Goal: Check status: Check status

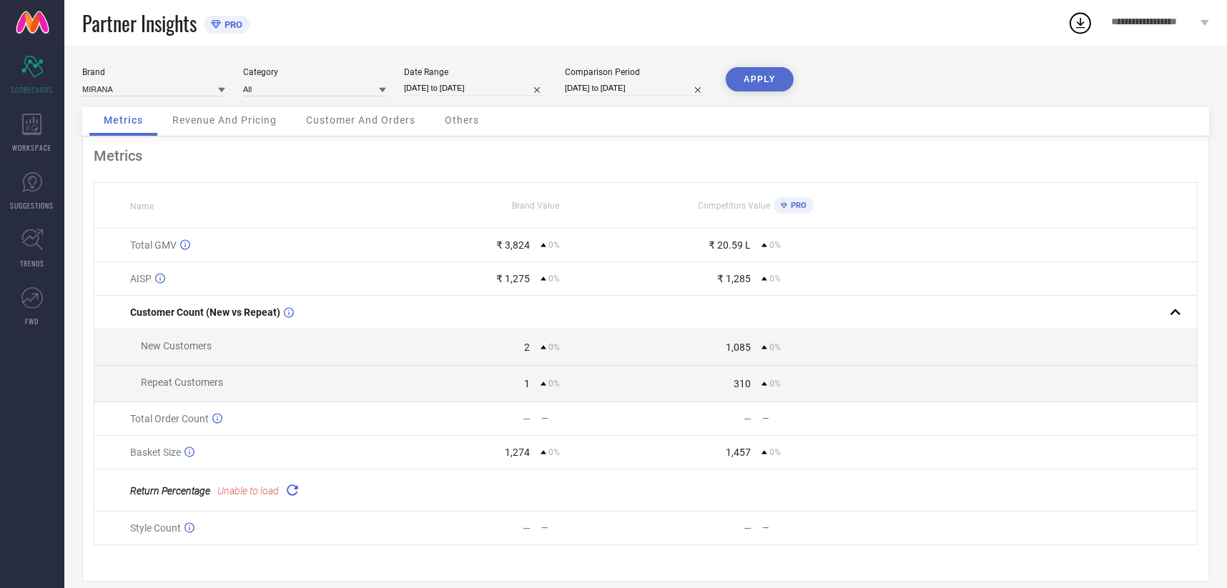
click at [467, 81] on input "[DATE] to [DATE]" at bounding box center [475, 88] width 143 height 15
select select "9"
select select "2025"
select select "10"
select select "2025"
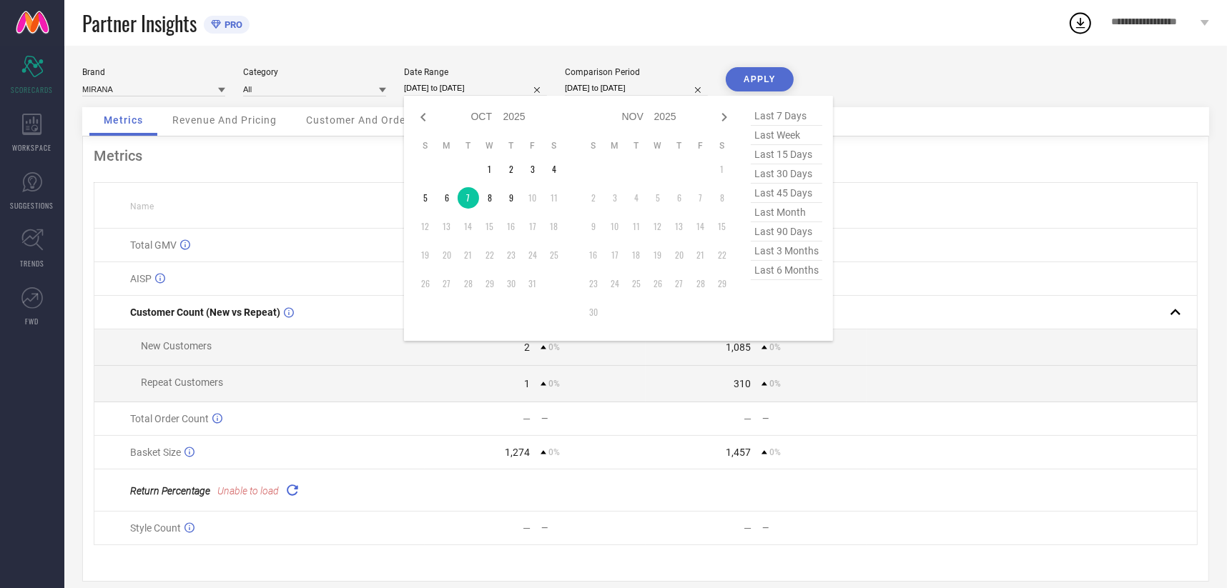
click at [467, 81] on input "[DATE] to [DATE]" at bounding box center [475, 88] width 143 height 15
click at [966, 407] on td at bounding box center [1031, 419] width 331 height 34
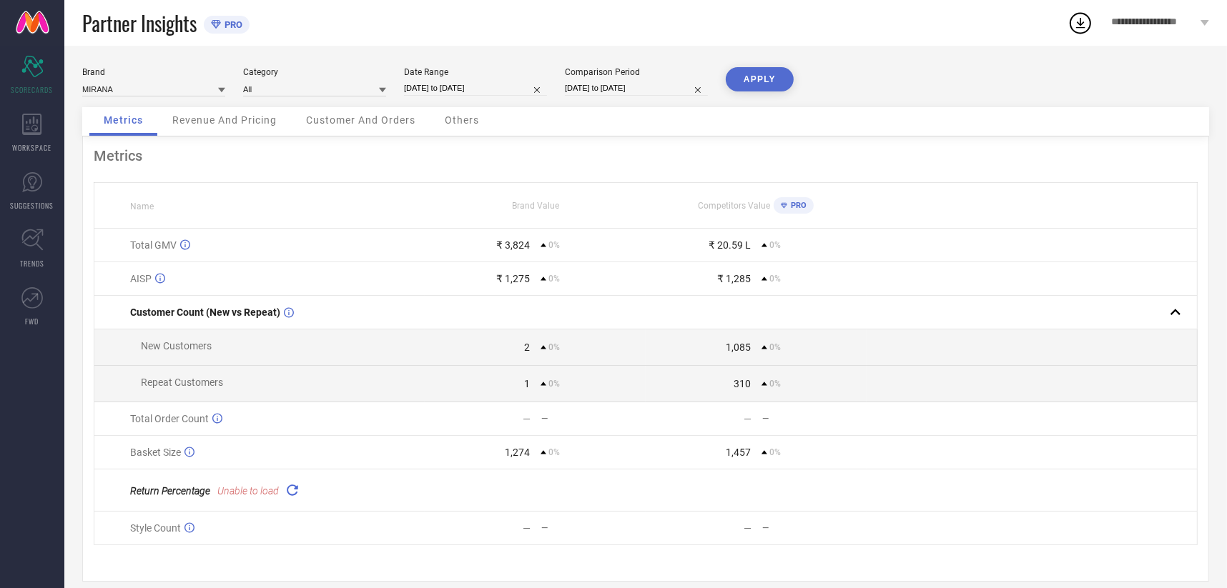
click at [452, 92] on input "[DATE] to [DATE]" at bounding box center [475, 88] width 143 height 15
select select "9"
select select "2025"
select select "10"
select select "2025"
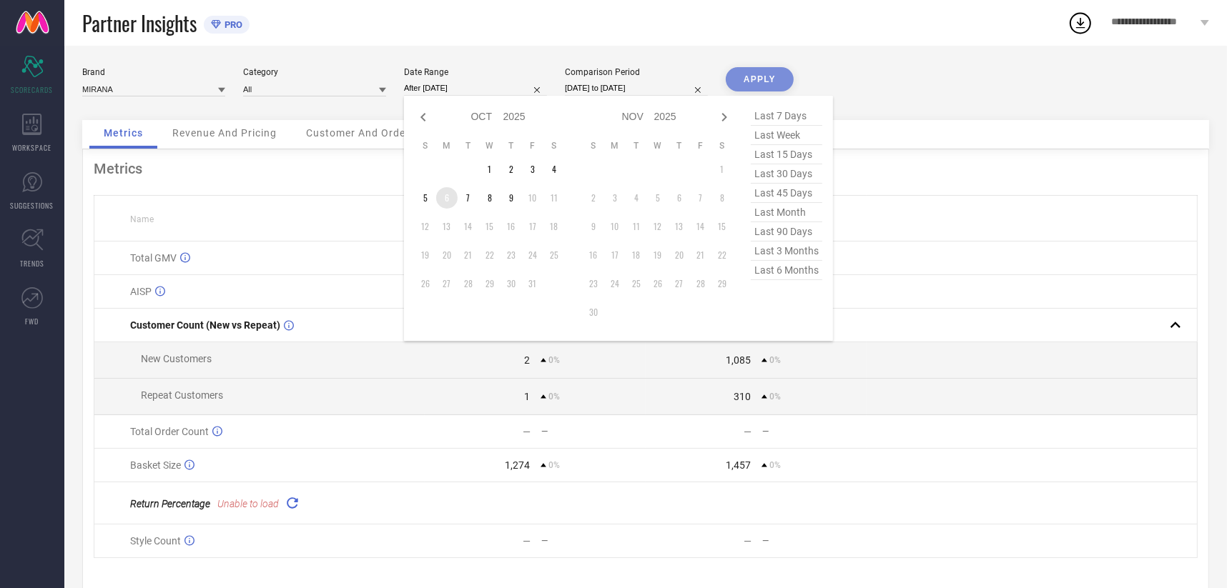
click at [439, 194] on td "6" at bounding box center [446, 197] width 21 height 21
type input "[DATE] to [DATE]"
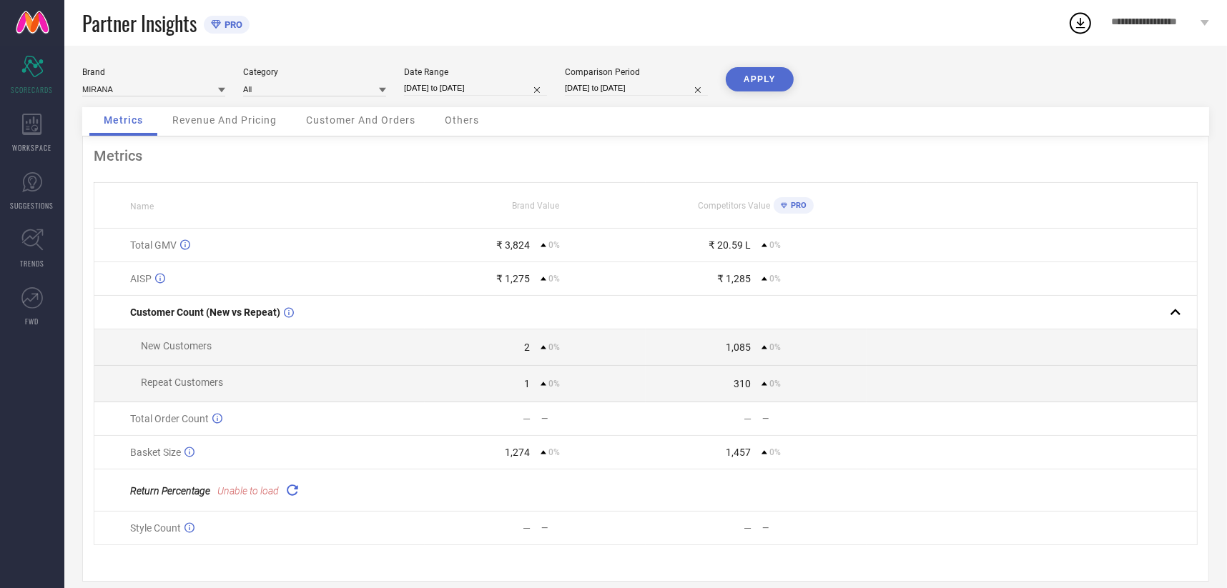
click at [574, 91] on input "[DATE] to [DATE]" at bounding box center [636, 88] width 143 height 15
select select "9"
select select "2025"
select select "10"
select select "2025"
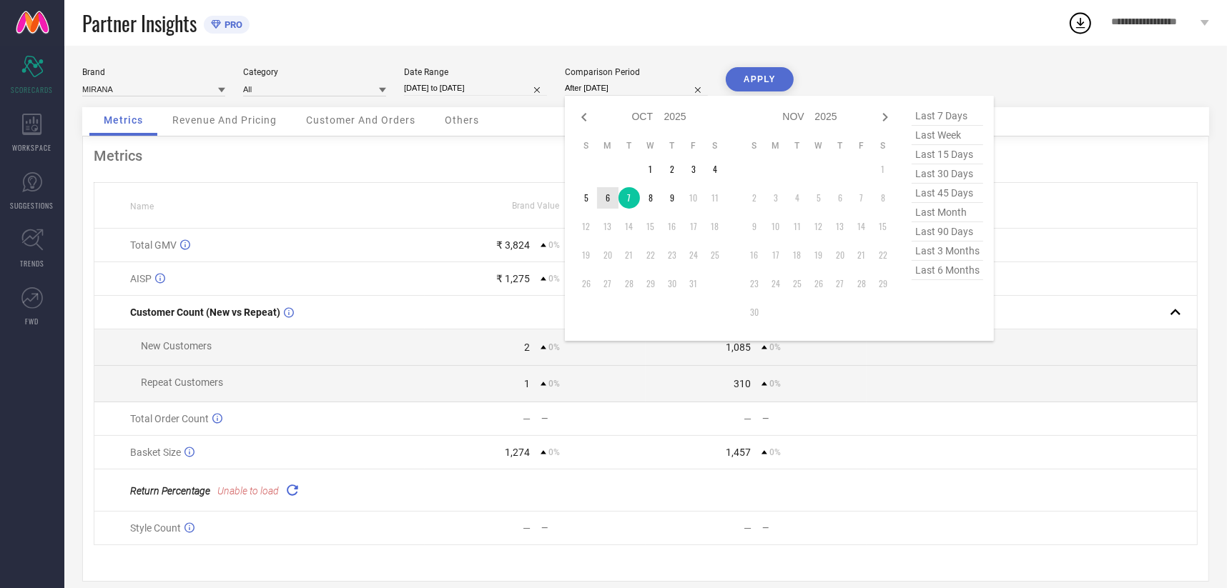
click at [610, 200] on td "6" at bounding box center [607, 197] width 21 height 21
type input "[DATE] to [DATE]"
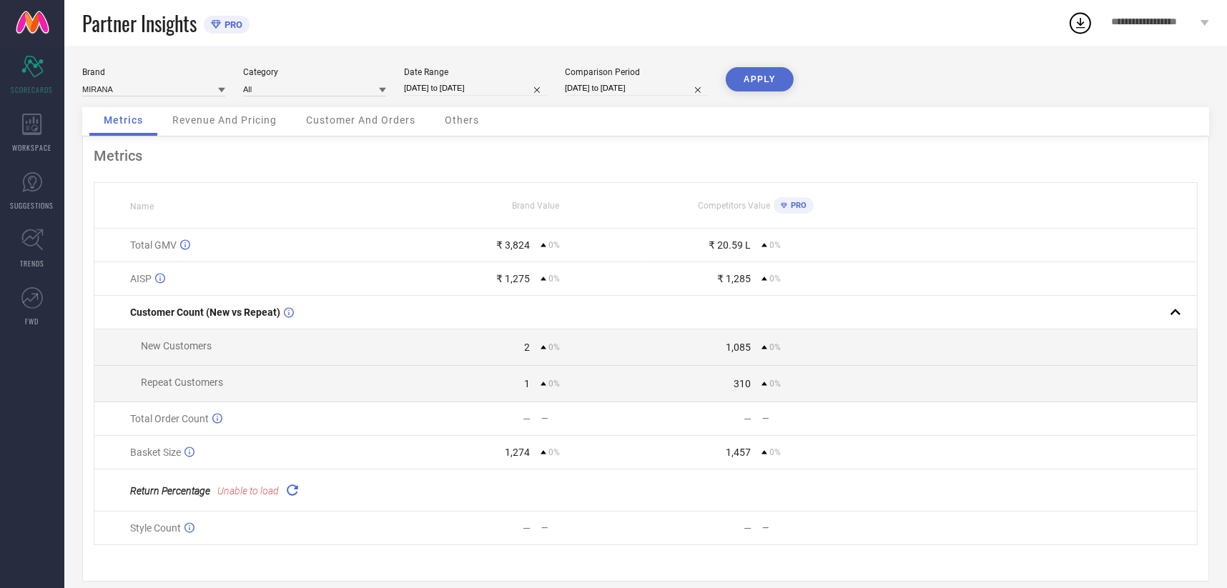
click at [752, 73] on button "APPLY" at bounding box center [760, 79] width 68 height 24
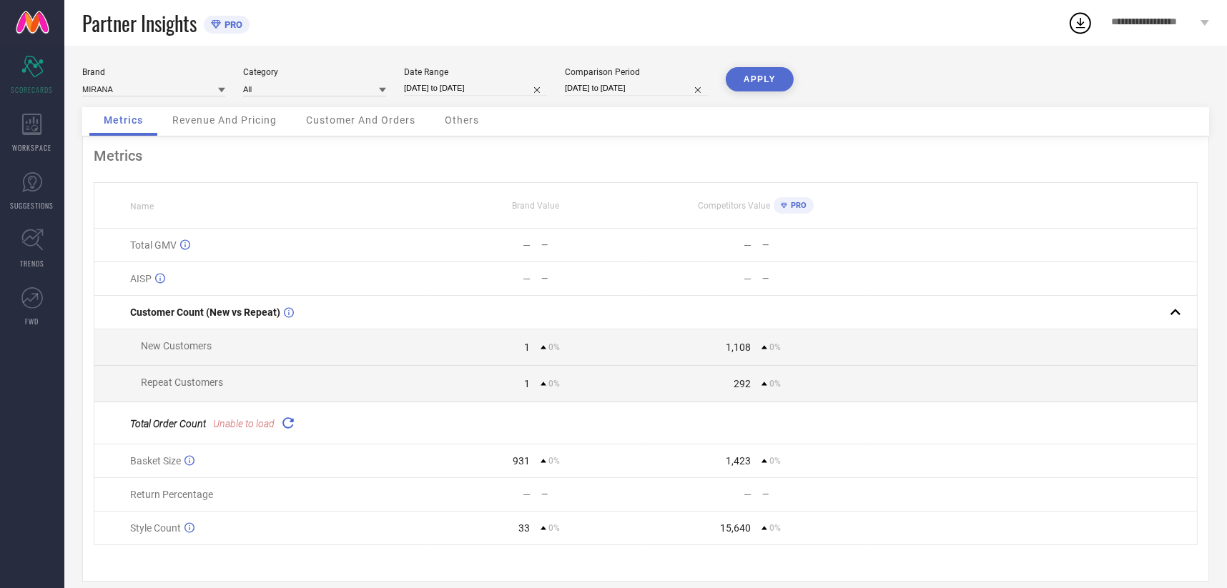
click at [445, 93] on input "[DATE] to [DATE]" at bounding box center [475, 88] width 143 height 15
select select "9"
select select "2025"
select select "10"
select select "2025"
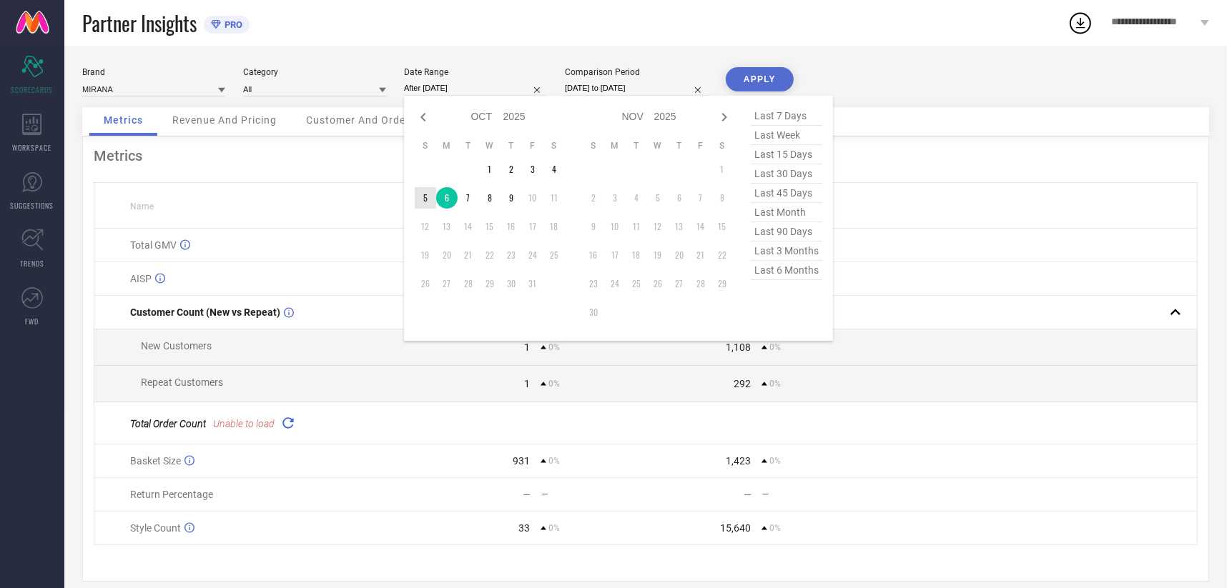
click at [429, 192] on td "5" at bounding box center [425, 197] width 21 height 21
type input "[DATE] to [DATE]"
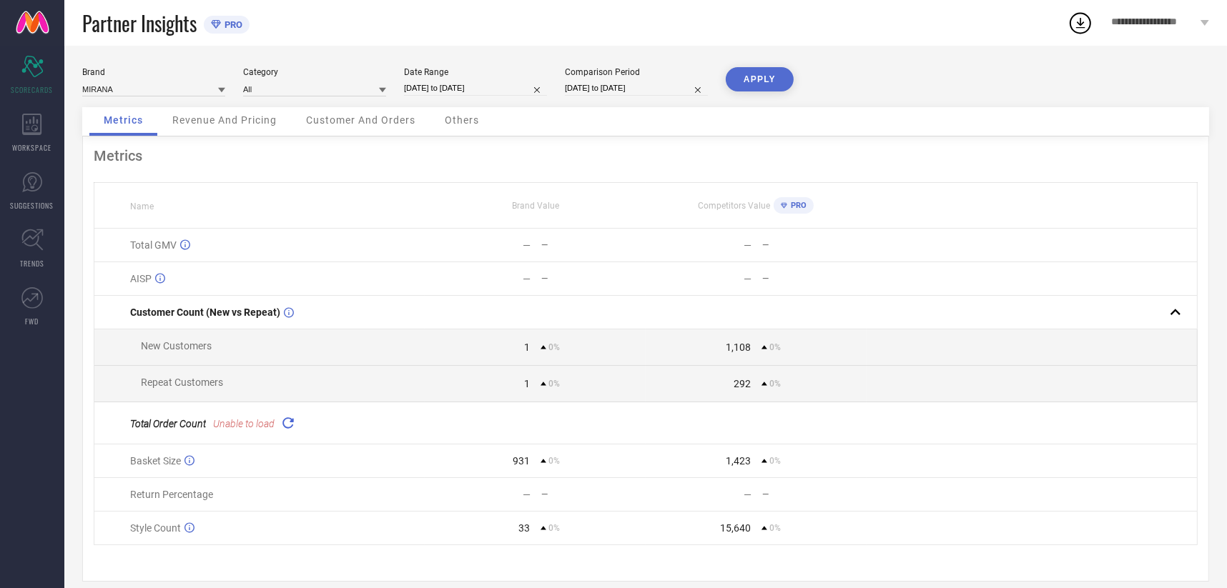
select select "9"
select select "2025"
select select "10"
select select "2025"
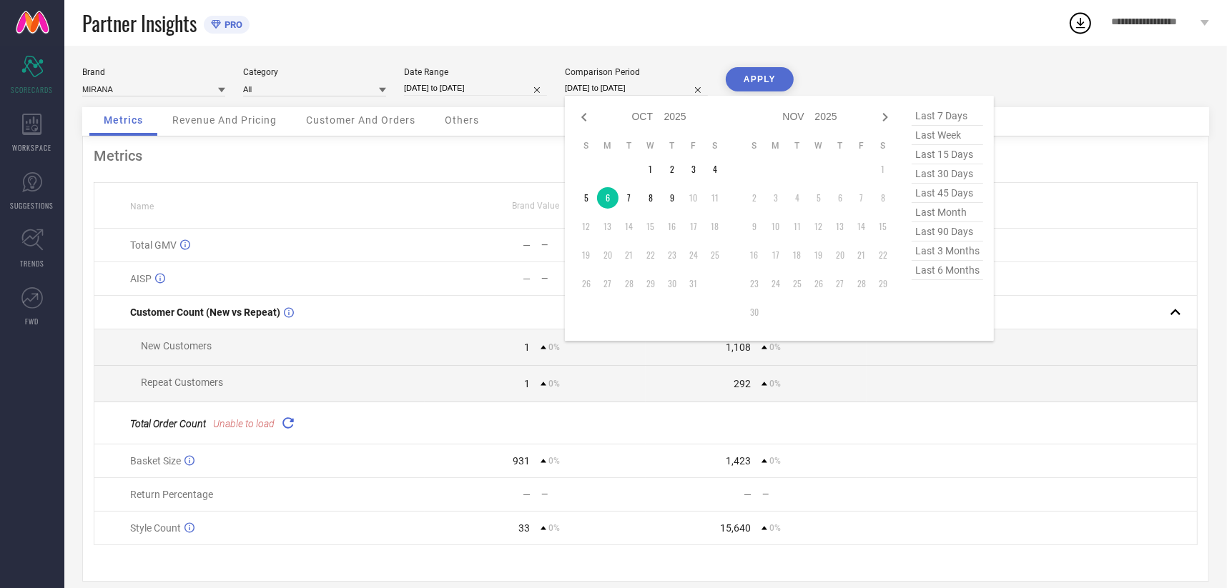
click at [579, 86] on input "[DATE] to [DATE]" at bounding box center [636, 88] width 143 height 15
click at [580, 192] on td "5" at bounding box center [585, 197] width 21 height 21
type input "[DATE] to [DATE]"
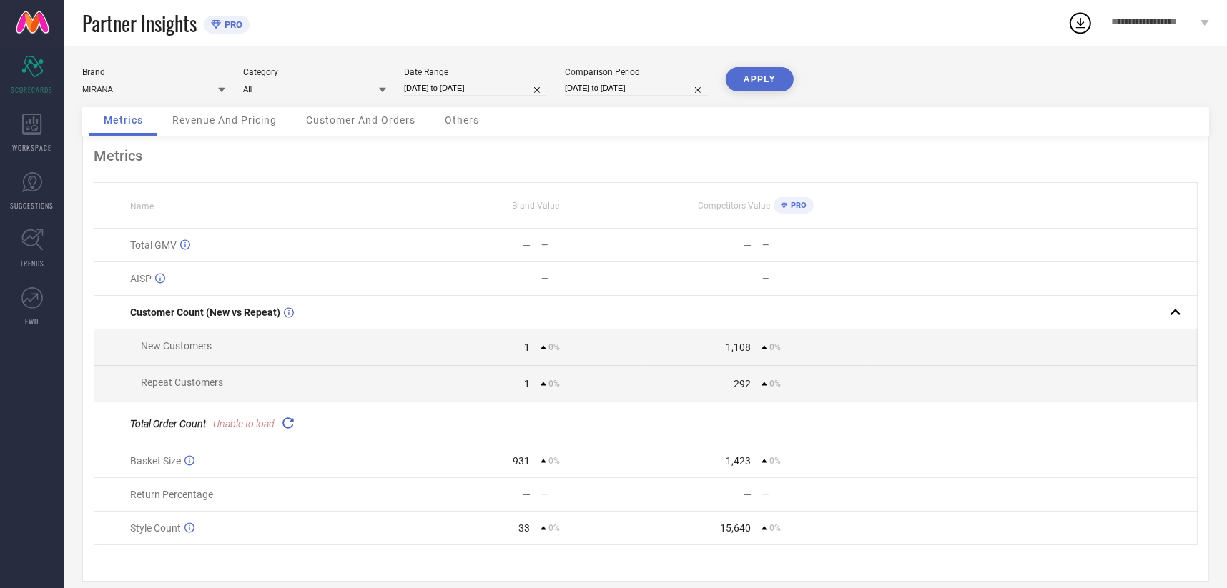
click at [750, 69] on button "APPLY" at bounding box center [760, 79] width 68 height 24
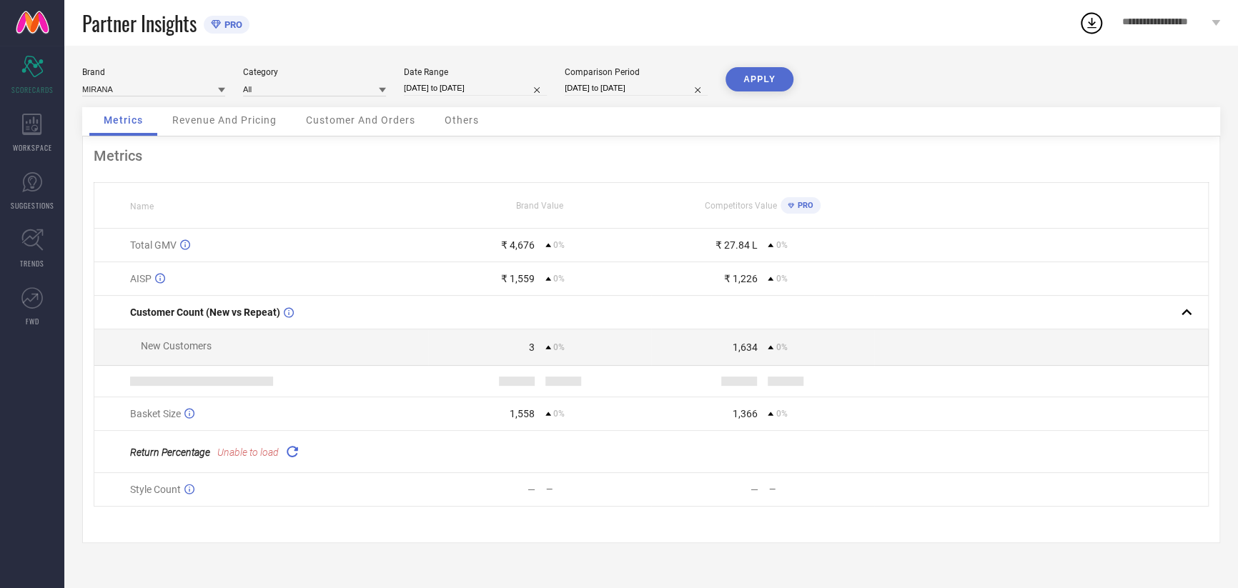
click at [458, 76] on div "Date Range" at bounding box center [475, 72] width 143 height 10
click at [464, 97] on div "Date Range [DATE] to [DATE]" at bounding box center [475, 81] width 143 height 29
click at [456, 86] on input "[DATE] to [DATE]" at bounding box center [475, 88] width 143 height 15
select select "9"
select select "2025"
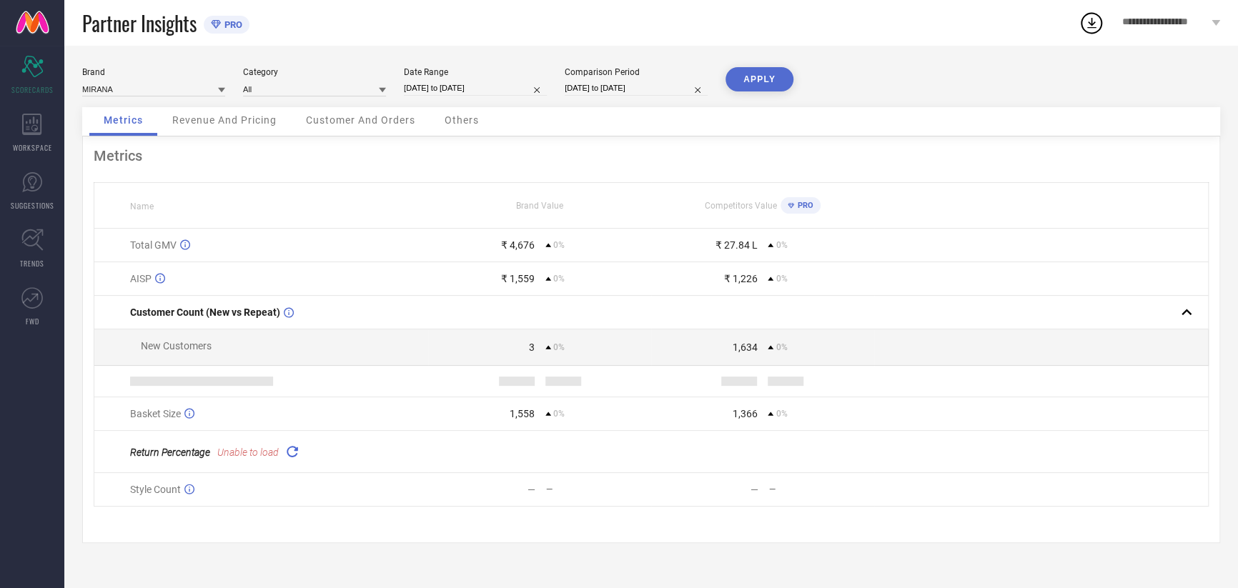
select select "10"
select select "2025"
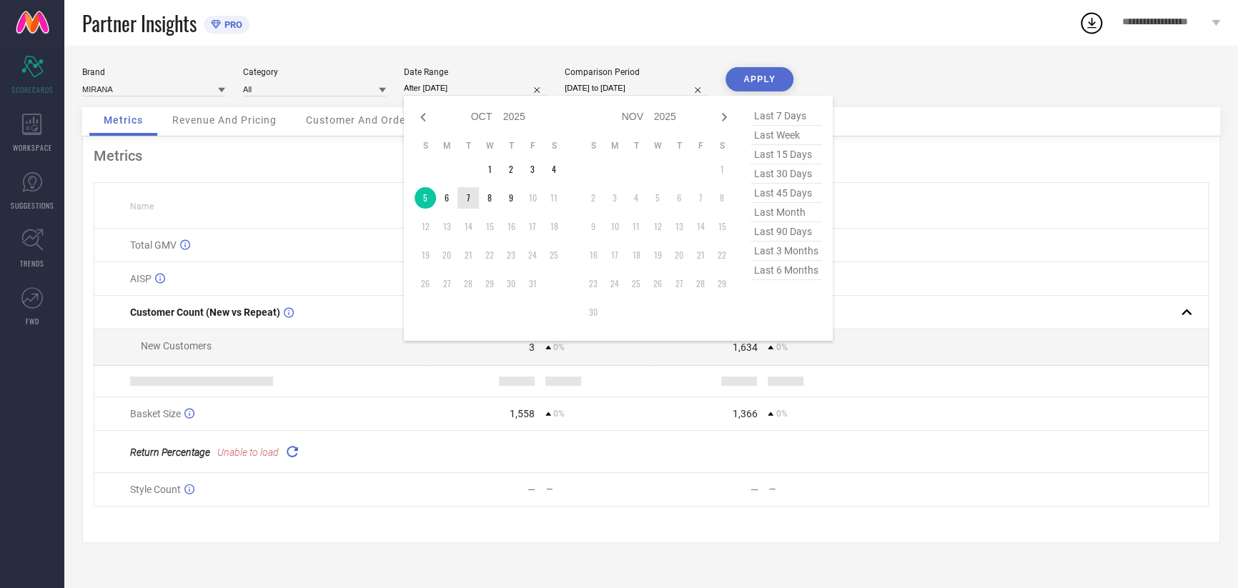
click at [465, 200] on td "7" at bounding box center [467, 197] width 21 height 21
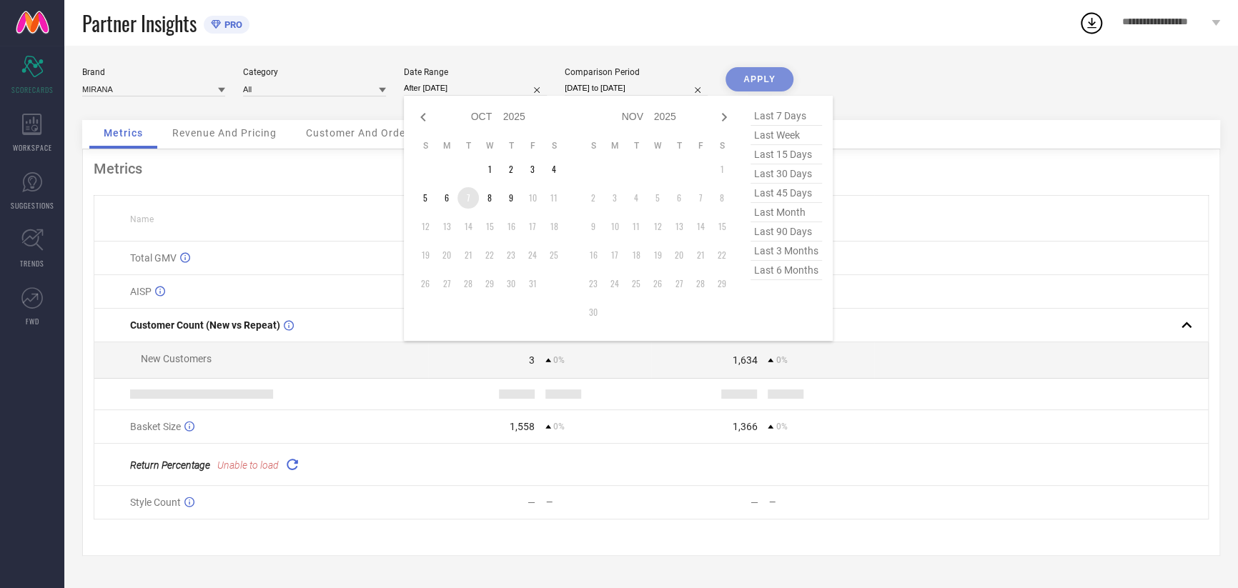
type input "[DATE] to [DATE]"
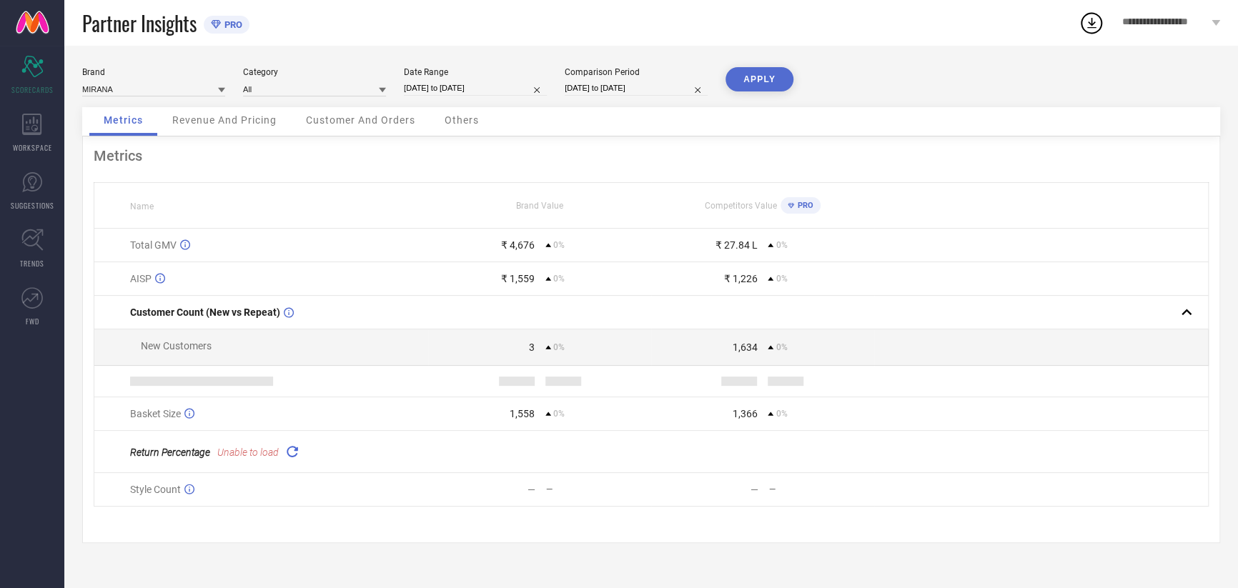
click at [633, 86] on input "[DATE] to [DATE]" at bounding box center [636, 88] width 143 height 15
select select "9"
select select "2025"
select select "10"
select select "2025"
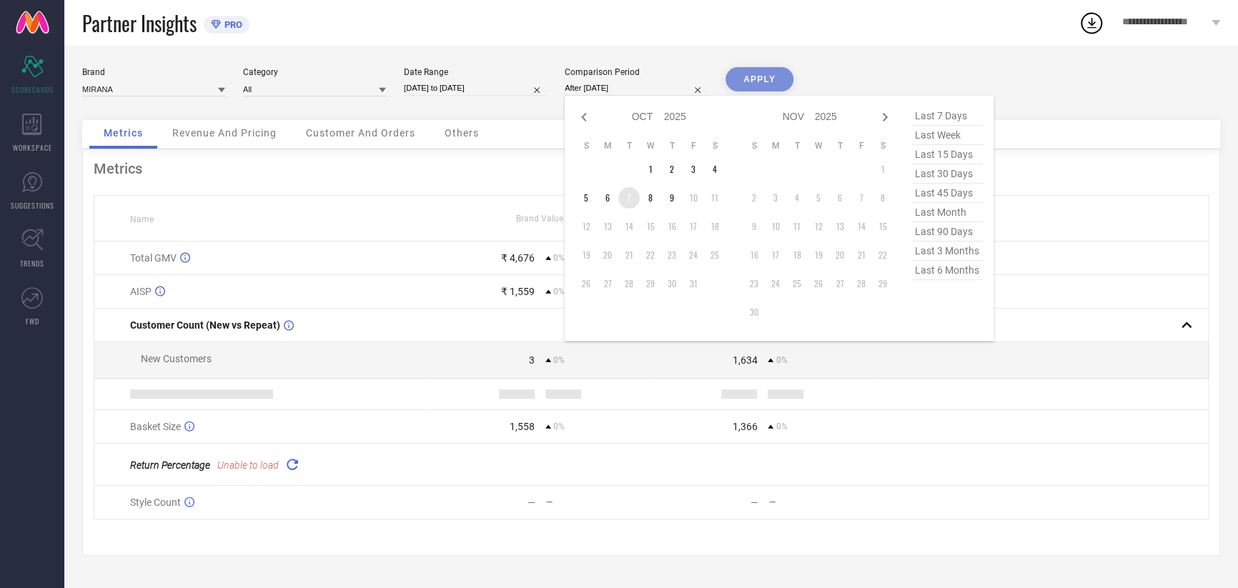
click at [628, 201] on td "7" at bounding box center [628, 197] width 21 height 21
type input "[DATE] to [DATE]"
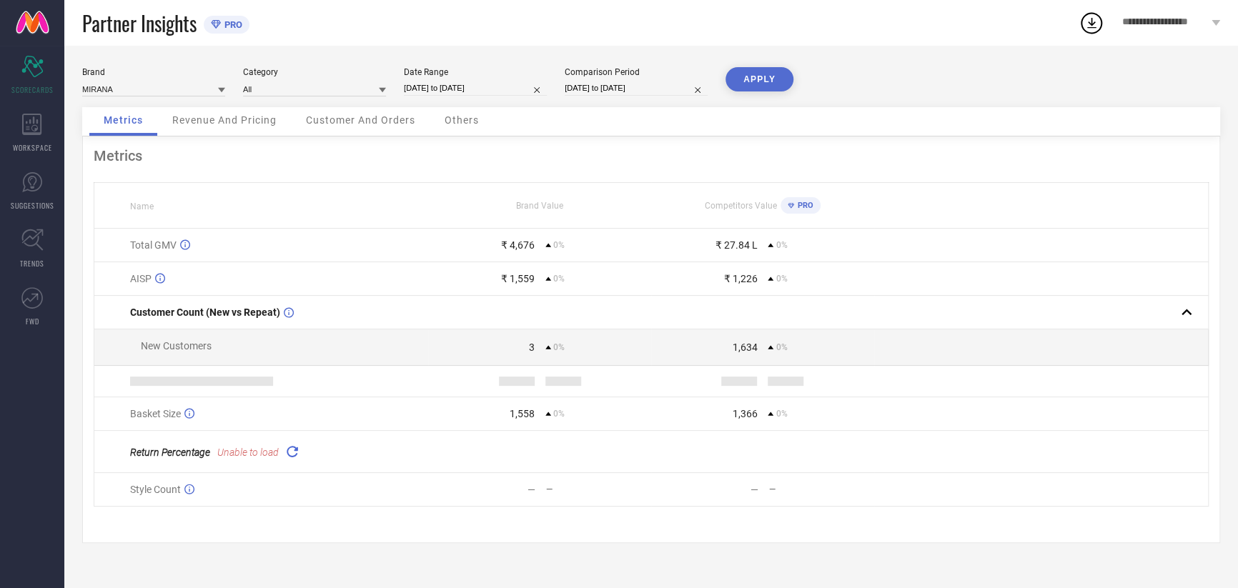
click at [772, 85] on button "APPLY" at bounding box center [760, 79] width 68 height 24
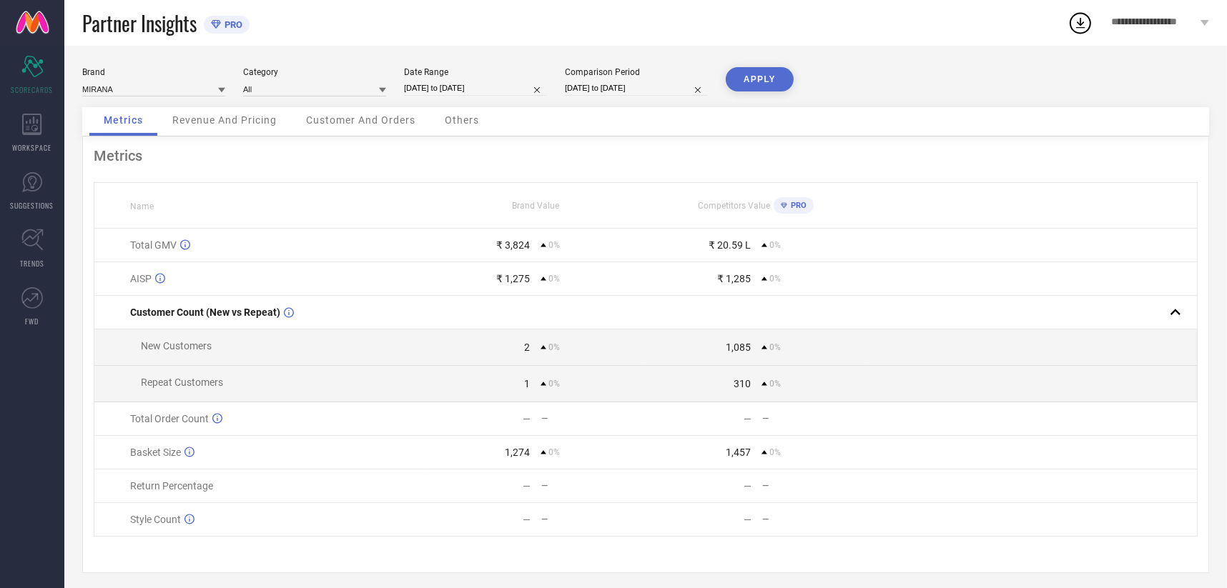
click at [459, 87] on input "[DATE] to [DATE]" at bounding box center [475, 88] width 143 height 15
select select "9"
select select "2025"
select select "10"
select select "2025"
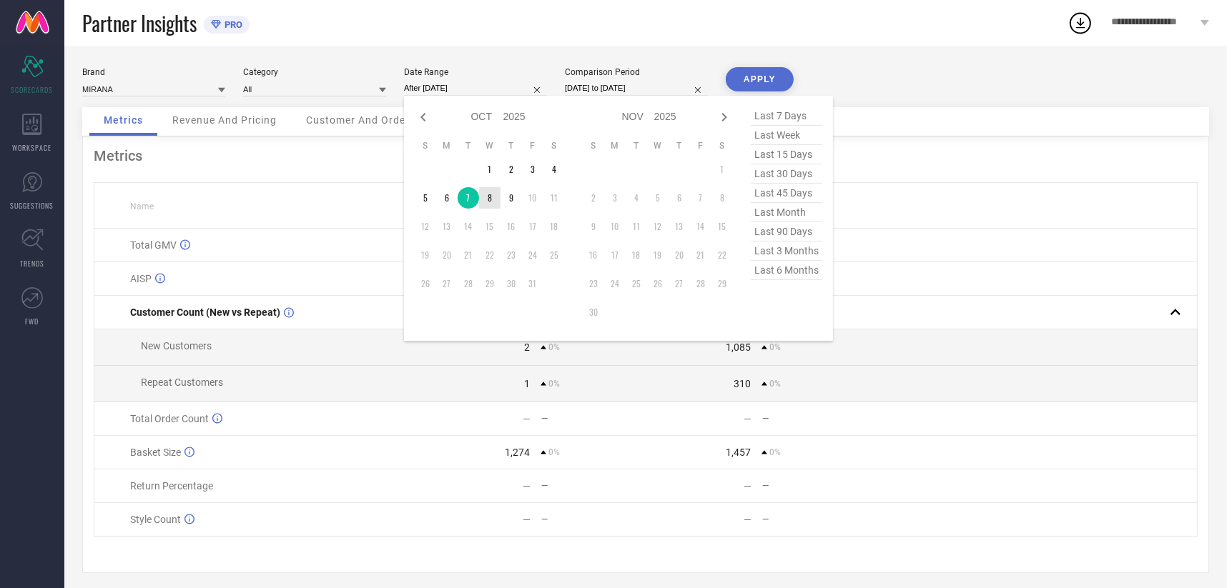
click at [488, 199] on td "8" at bounding box center [489, 197] width 21 height 21
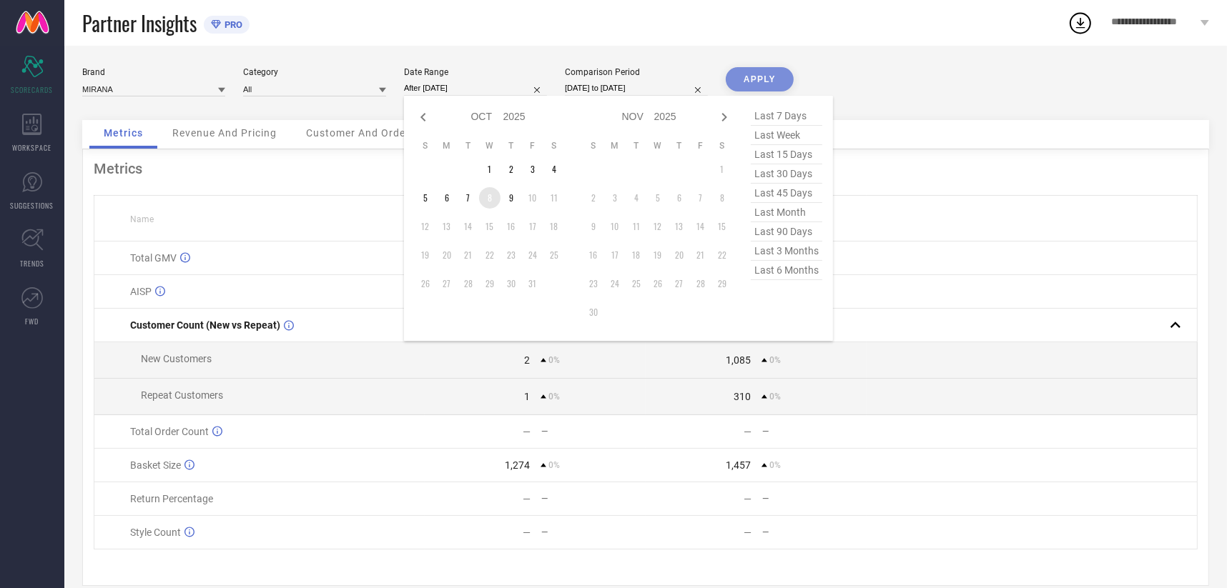
type input "[DATE] to [DATE]"
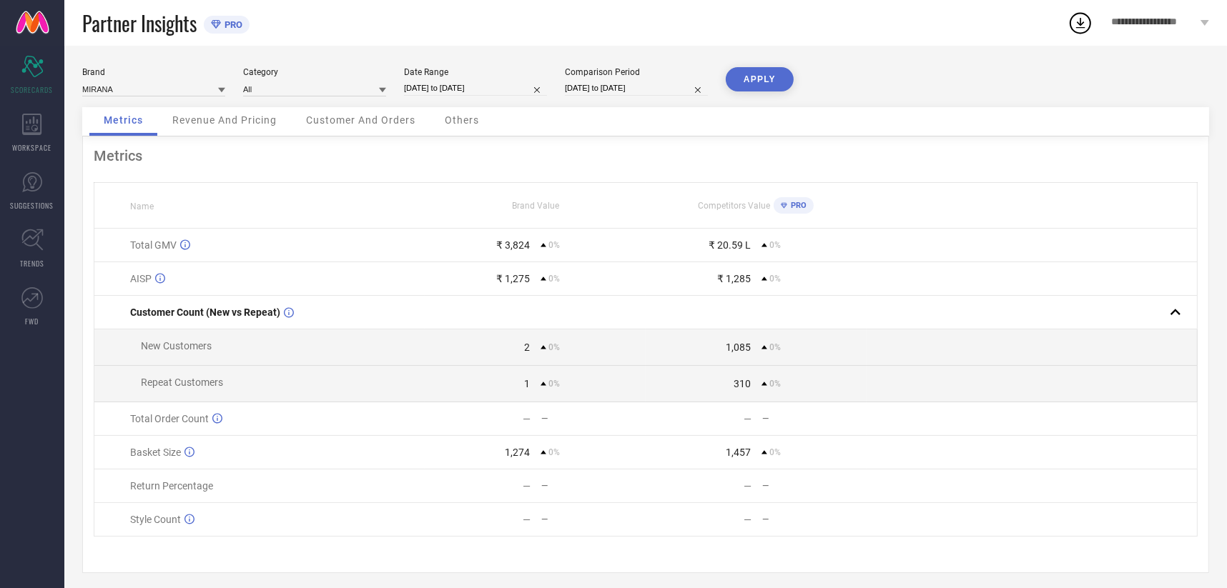
click at [612, 79] on div "Comparison Period [DATE] to [DATE]" at bounding box center [636, 81] width 143 height 29
click at [592, 88] on input "[DATE] to [DATE]" at bounding box center [636, 88] width 143 height 15
select select "9"
select select "2025"
select select "10"
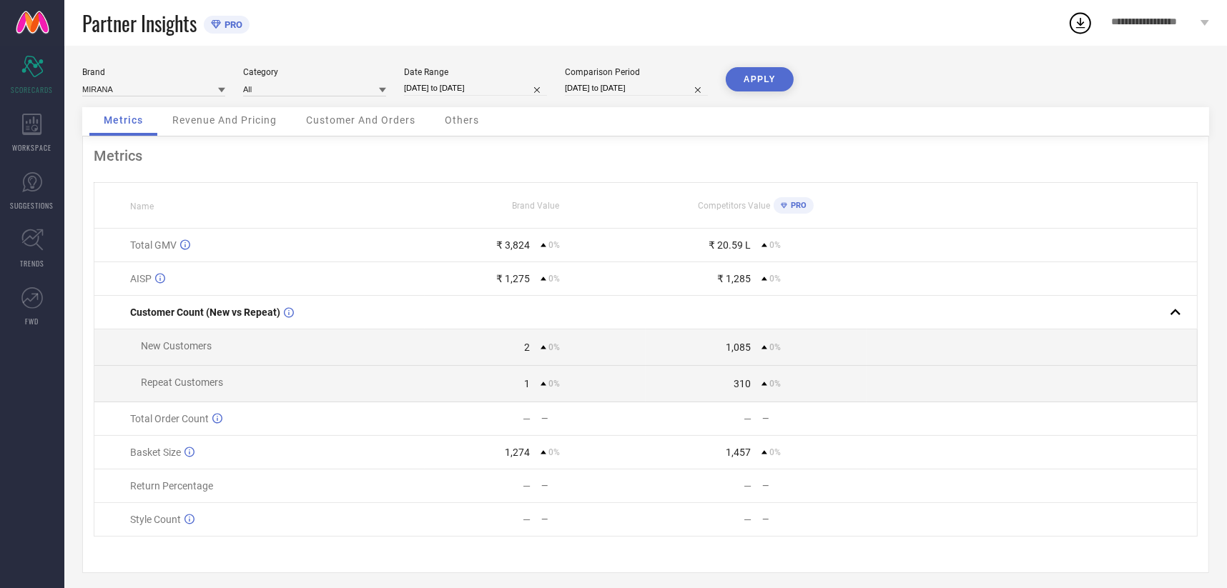
select select "2025"
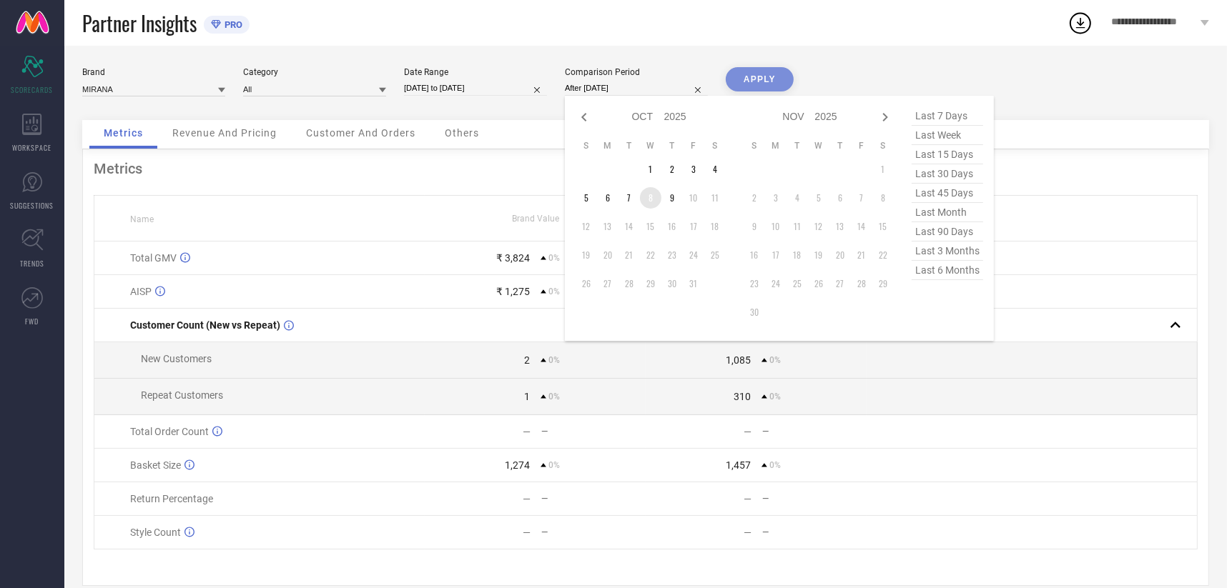
click at [649, 195] on td "8" at bounding box center [650, 197] width 21 height 21
type input "[DATE] to [DATE]"
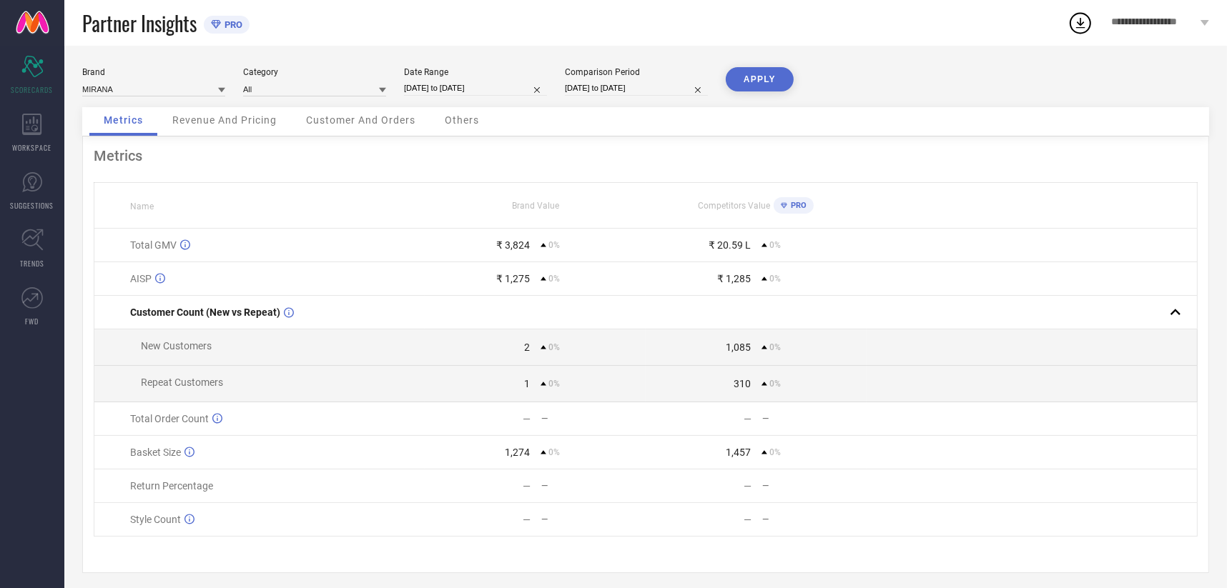
click at [745, 80] on button "APPLY" at bounding box center [760, 79] width 68 height 24
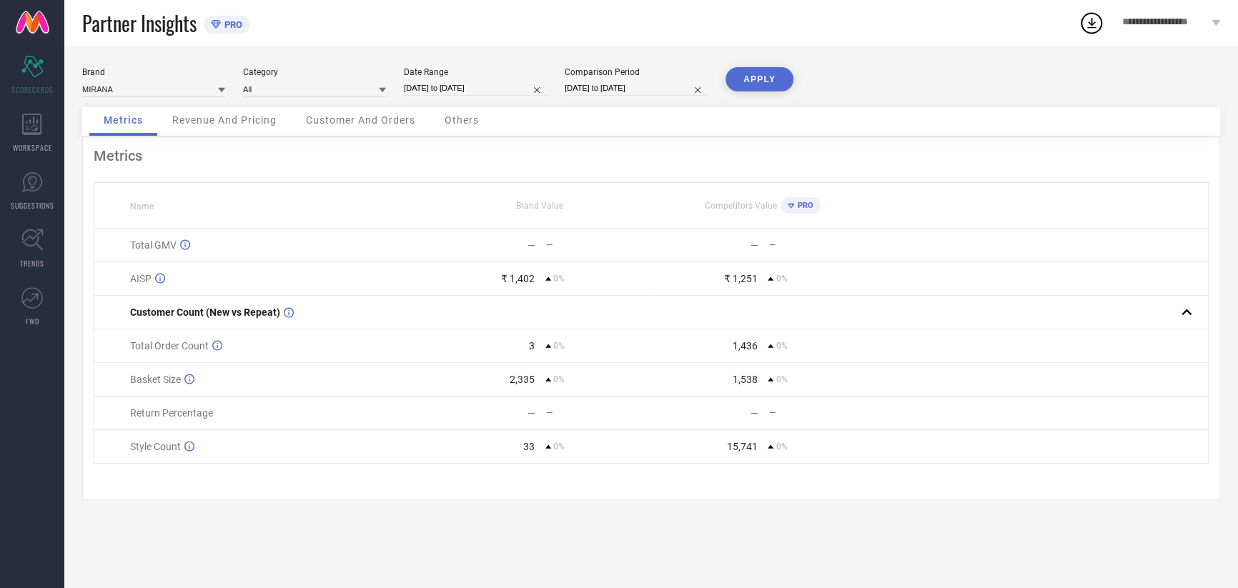
click at [455, 85] on input "[DATE] to [DATE]" at bounding box center [475, 88] width 143 height 15
select select "9"
select select "2025"
select select "10"
select select "2025"
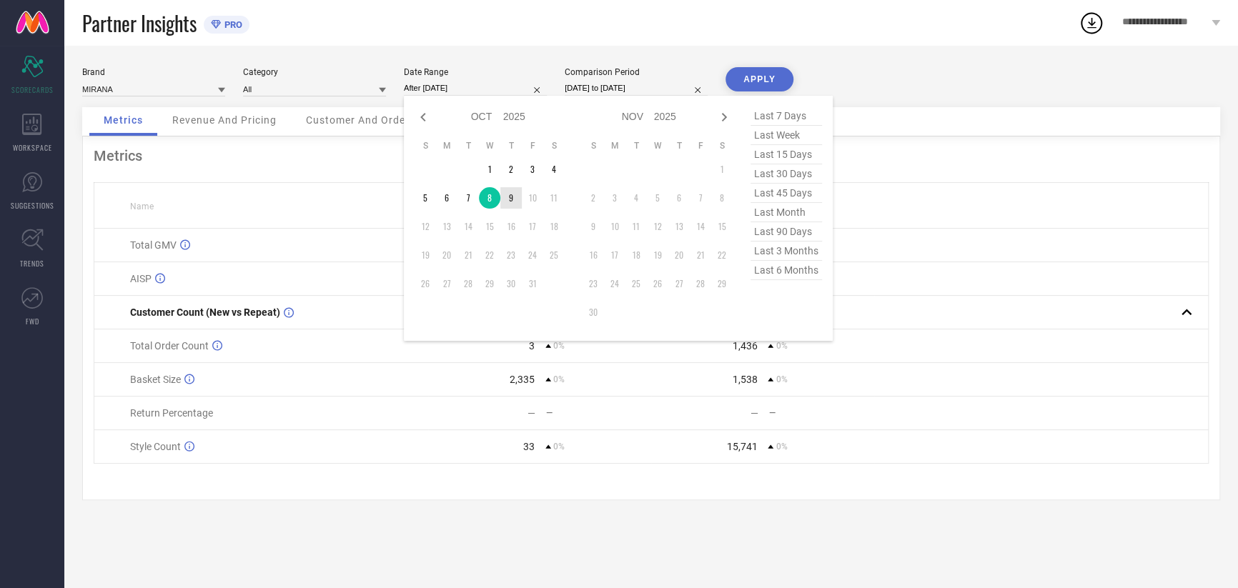
click at [515, 201] on td "9" at bounding box center [510, 197] width 21 height 21
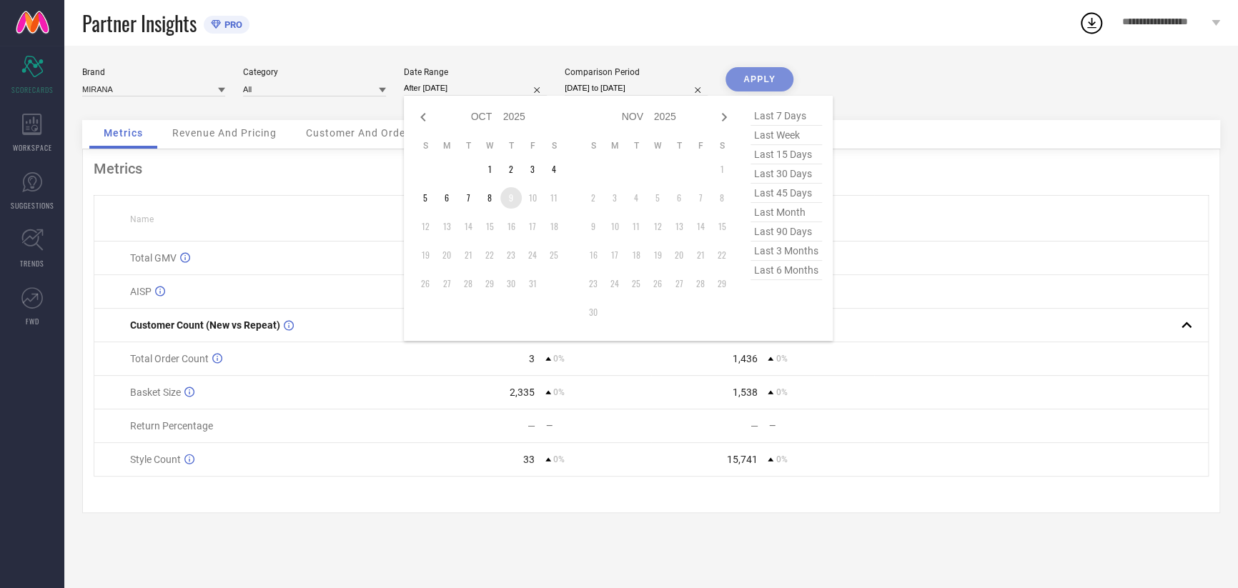
type input "[DATE] to [DATE]"
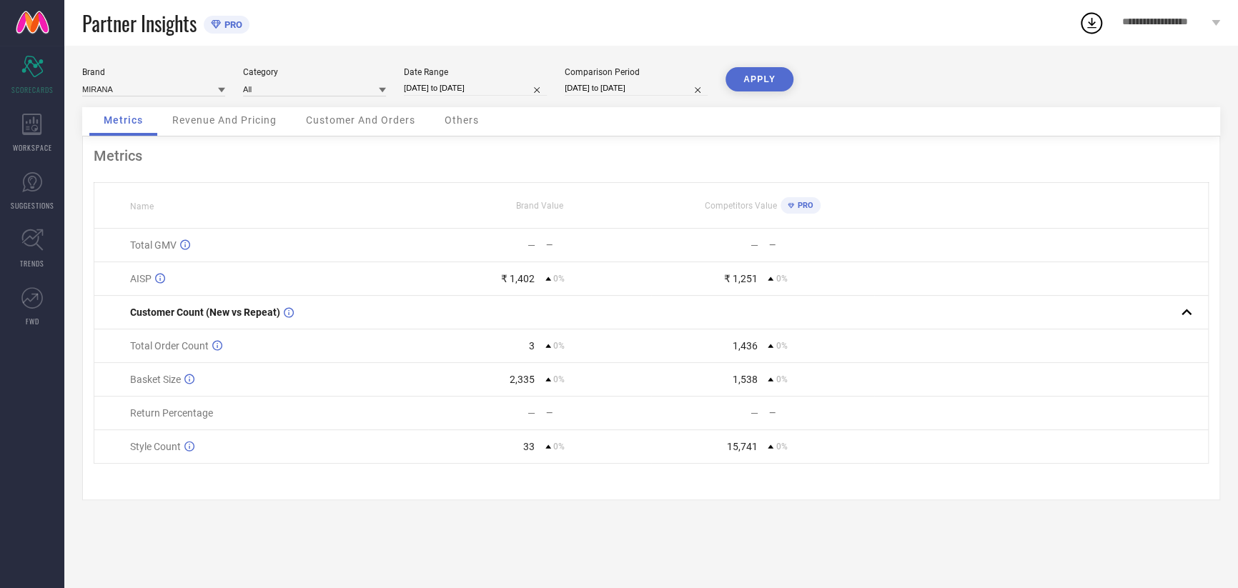
select select "9"
select select "2025"
select select "10"
select select "2025"
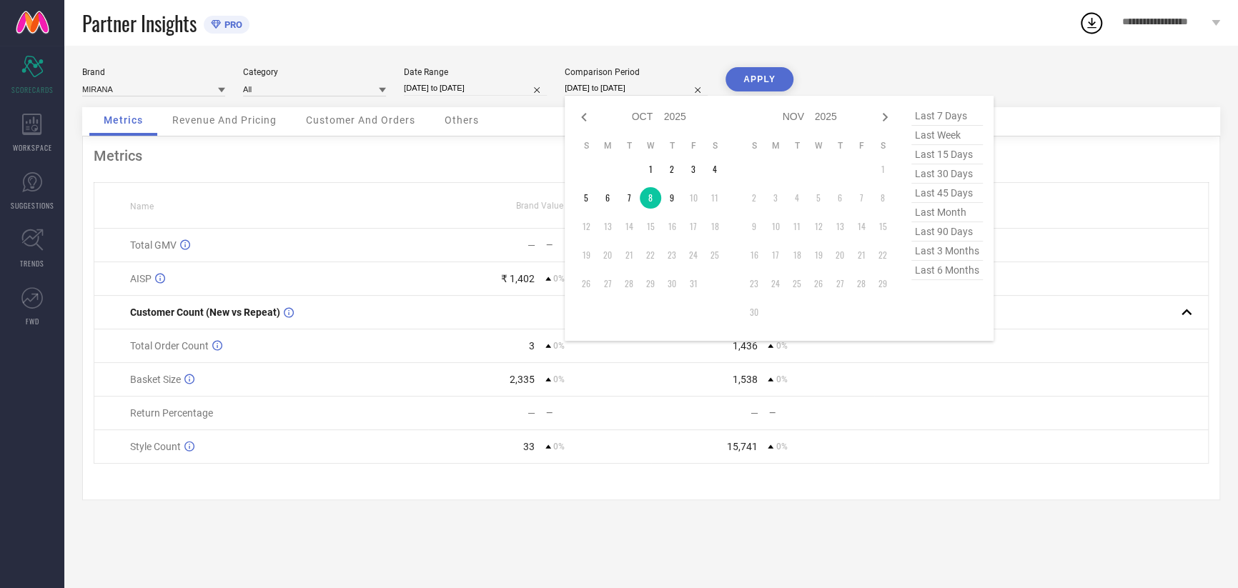
click at [628, 89] on input "[DATE] to [DATE]" at bounding box center [636, 88] width 143 height 15
click at [671, 200] on td "9" at bounding box center [671, 197] width 21 height 21
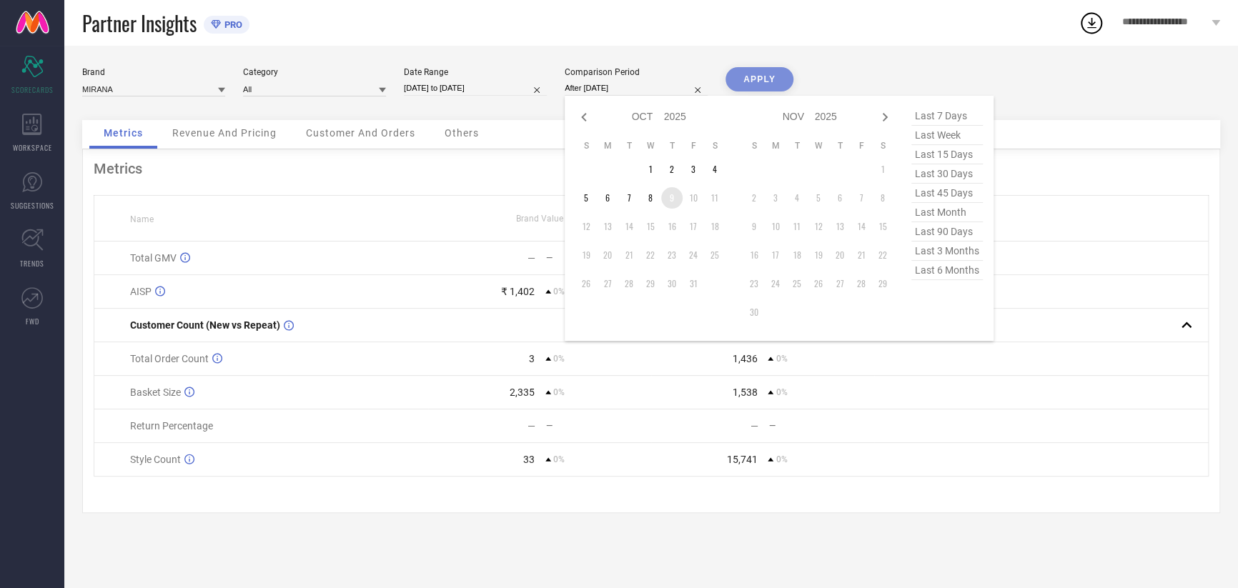
type input "[DATE] to [DATE]"
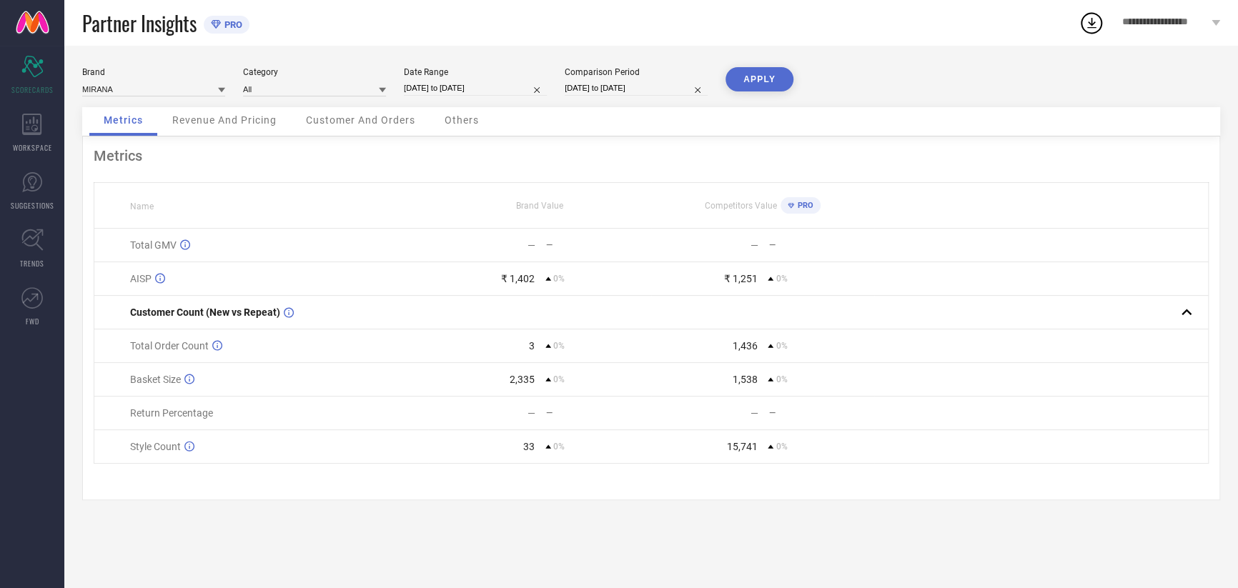
click at [768, 77] on button "APPLY" at bounding box center [760, 79] width 68 height 24
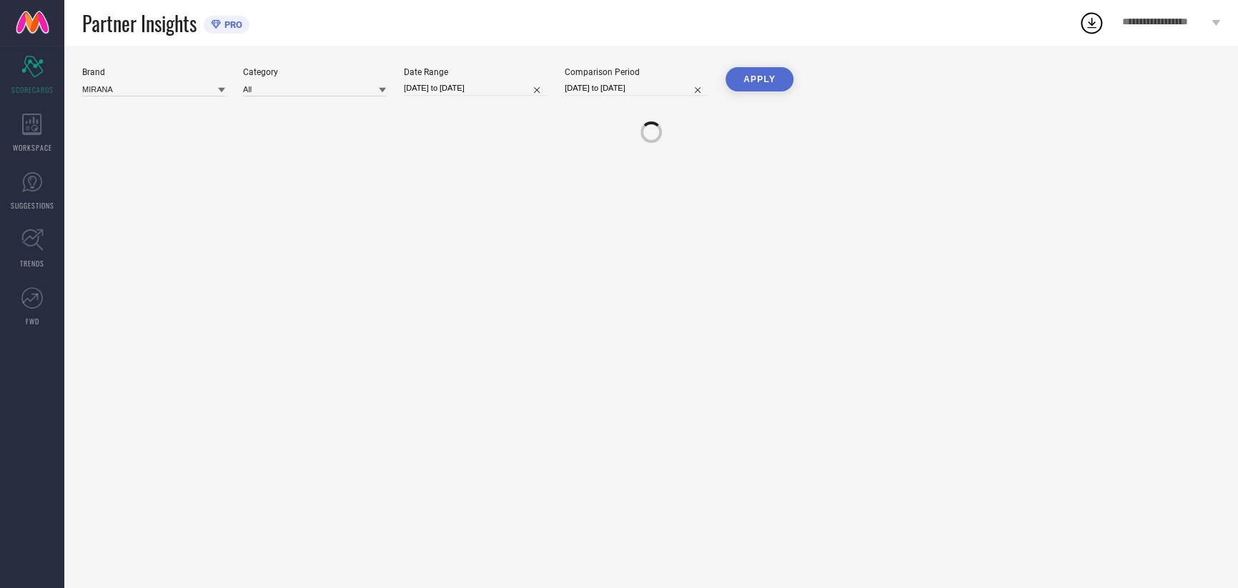
click at [768, 77] on button "APPLY" at bounding box center [760, 79] width 68 height 24
